Goal: Navigation & Orientation: Go to known website

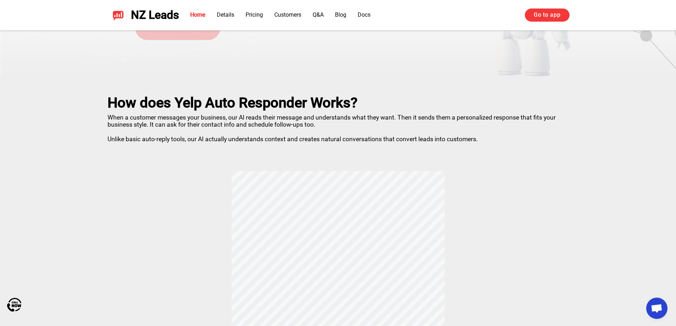
scroll to position [142, 0]
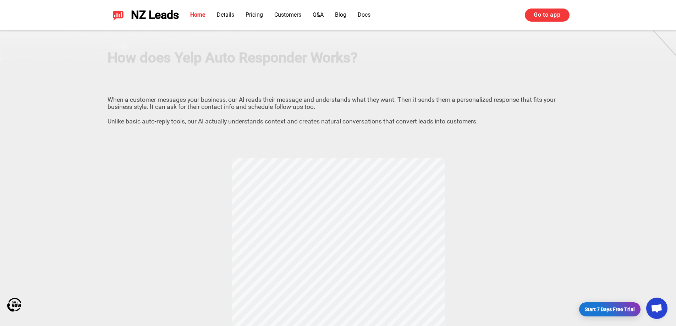
drag, startPoint x: 278, startPoint y: 113, endPoint x: 282, endPoint y: 122, distance: 10.0
